Goal: Transaction & Acquisition: Subscribe to service/newsletter

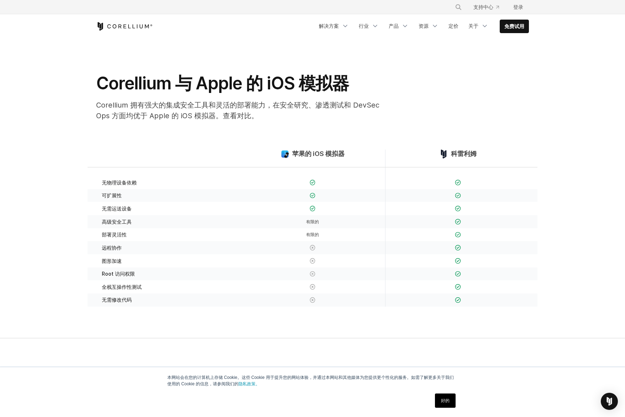
click at [577, 135] on section "苹果的 iOS 模拟器 科雷利姆 无物理设备依赖 可扩展性" at bounding box center [312, 232] width 625 height 211
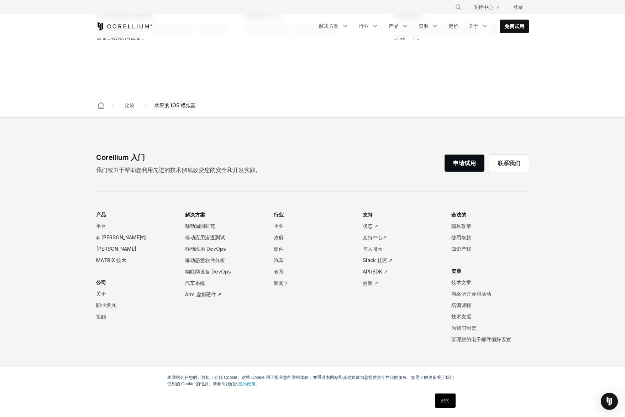
scroll to position [655, 0]
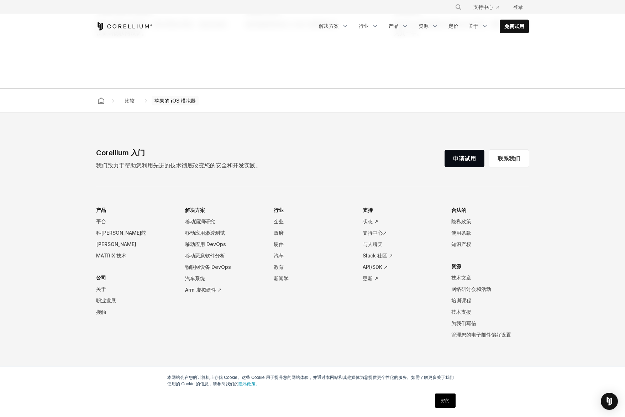
click at [451, 397] on link "好的" at bounding box center [445, 400] width 21 height 14
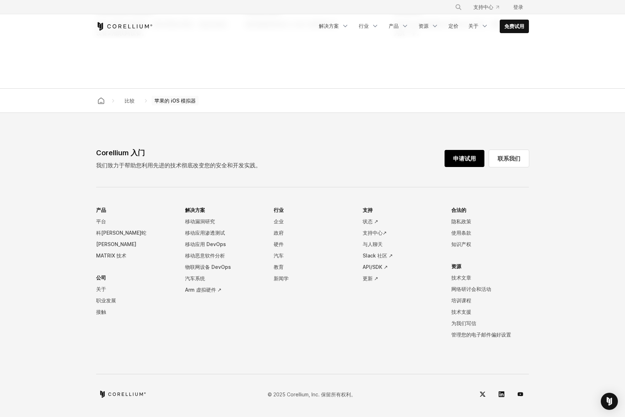
click at [470, 155] on font "申请试用" at bounding box center [464, 158] width 23 height 7
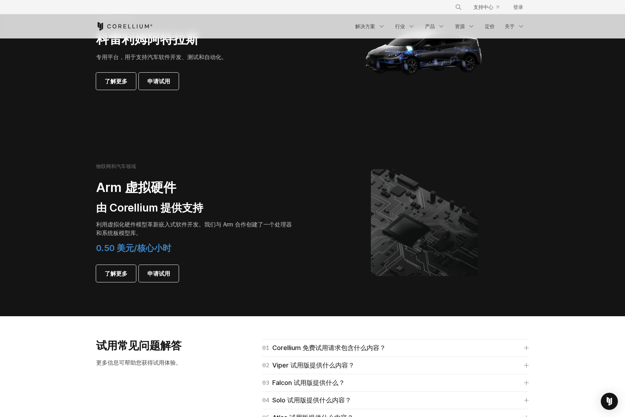
scroll to position [712, 0]
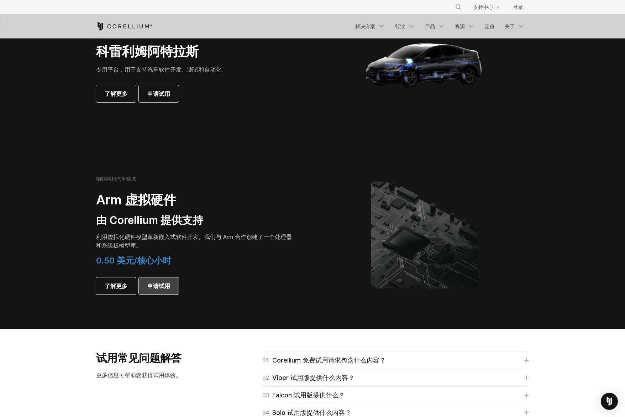
click at [164, 287] on font "申请试用" at bounding box center [158, 285] width 23 height 7
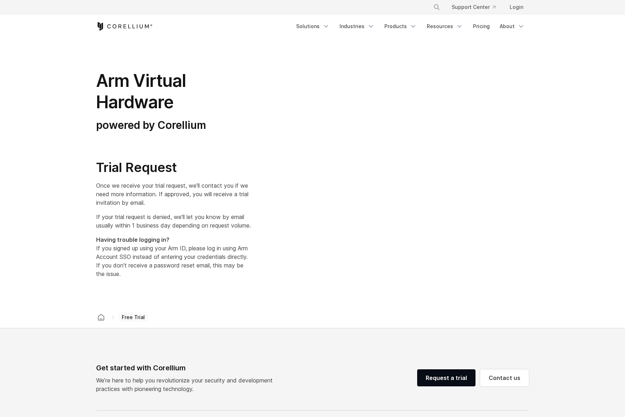
select select "**"
